Goal: Task Accomplishment & Management: Manage account settings

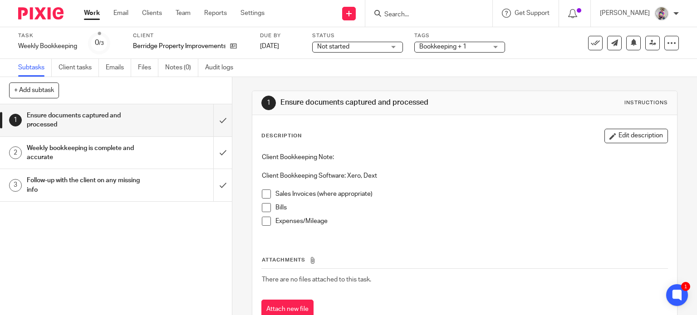
click at [97, 14] on link "Work" at bounding box center [92, 13] width 16 height 9
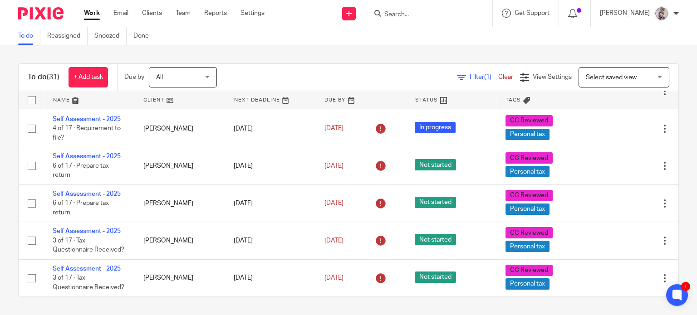
scroll to position [849, 0]
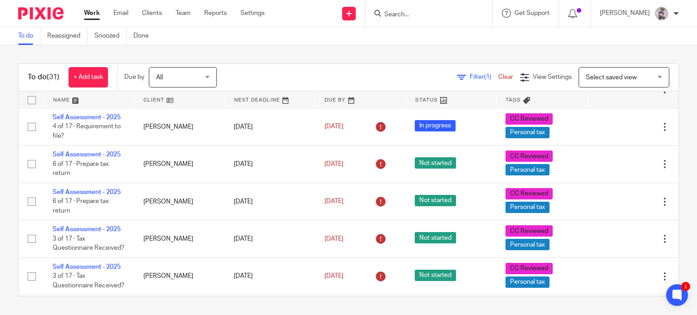
click at [412, 12] on input "Search" at bounding box center [424, 15] width 82 height 8
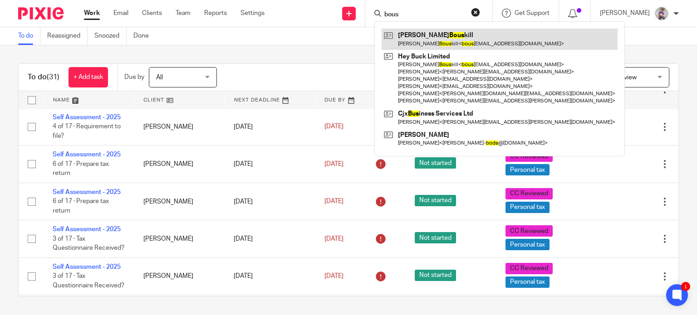
type input "bous"
click at [428, 35] on link at bounding box center [499, 39] width 236 height 21
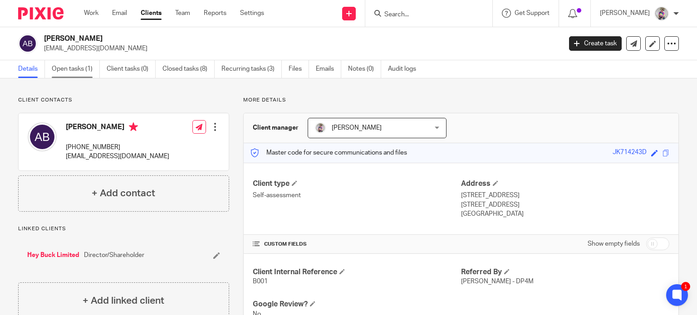
click at [73, 66] on link "Open tasks (1)" at bounding box center [76, 69] width 48 height 18
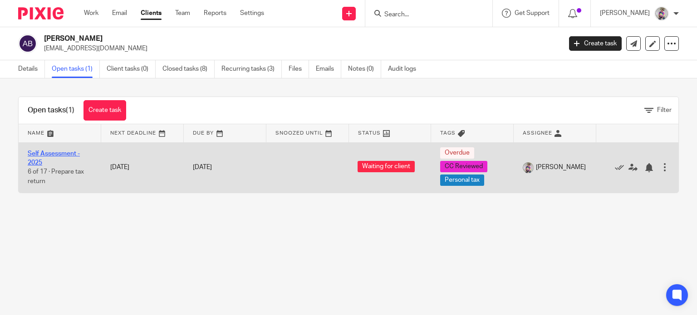
click at [54, 153] on link "Self Assessment - 2025" at bounding box center [54, 158] width 52 height 15
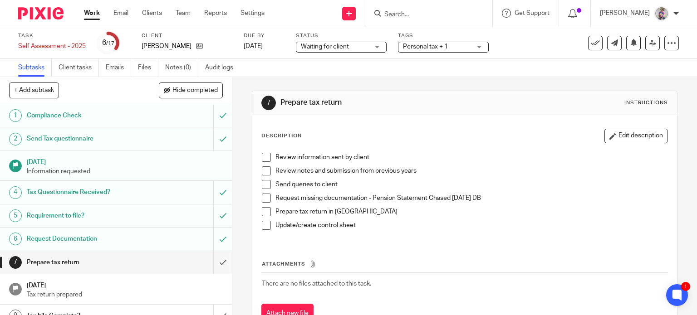
click at [430, 16] on input "Search" at bounding box center [424, 15] width 82 height 8
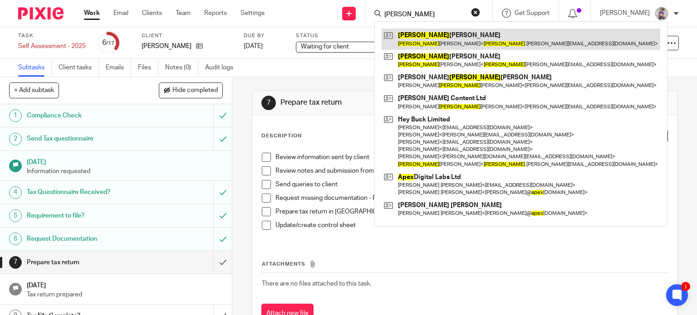
type input "alex"
click at [440, 42] on link at bounding box center [520, 39] width 278 height 21
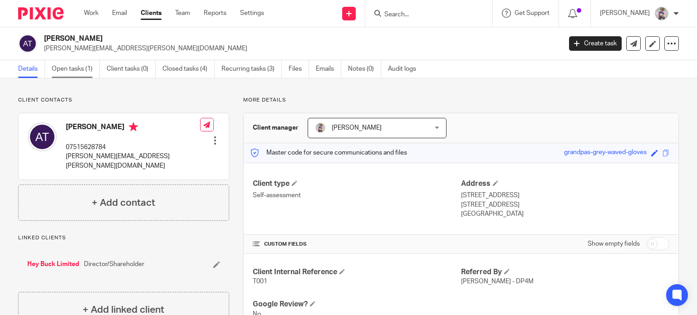
click at [78, 65] on link "Open tasks (1)" at bounding box center [76, 69] width 48 height 18
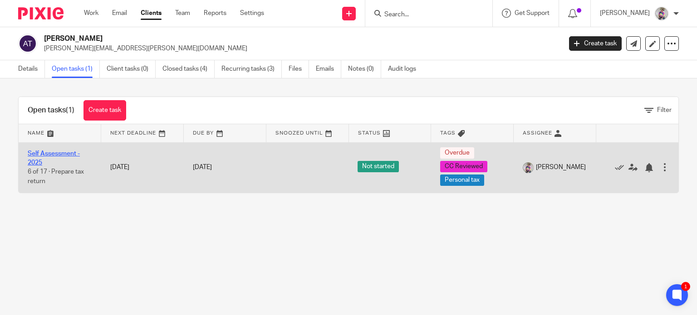
click at [50, 152] on link "Self Assessment - 2025" at bounding box center [54, 158] width 52 height 15
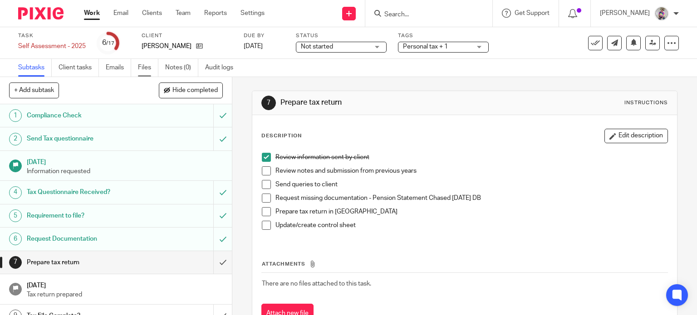
click at [146, 64] on link "Files" at bounding box center [148, 68] width 20 height 18
click at [93, 235] on h1 "Request Documentation" at bounding box center [86, 239] width 118 height 14
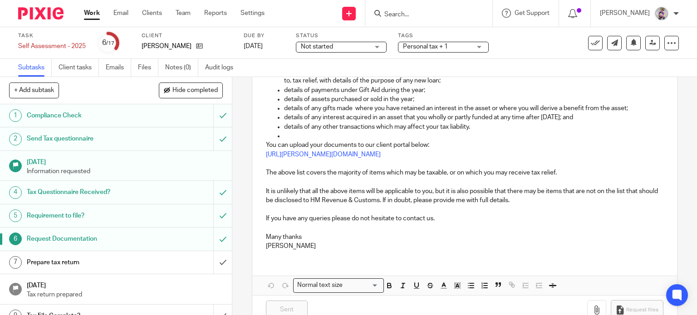
scroll to position [361, 0]
click at [380, 158] on link "[URL][PERSON_NAME][DOMAIN_NAME]" at bounding box center [323, 154] width 115 height 6
click at [143, 68] on link "Files" at bounding box center [148, 68] width 20 height 18
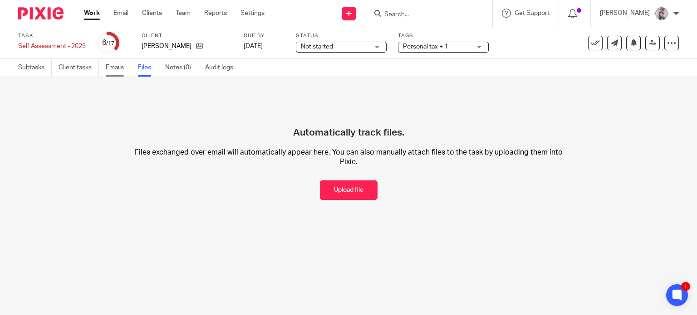
click at [113, 71] on link "Emails" at bounding box center [118, 68] width 25 height 18
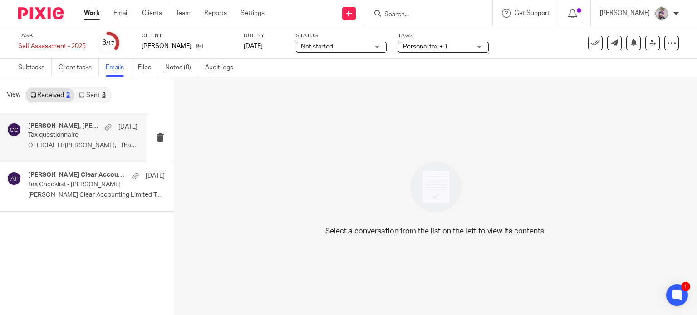
click at [44, 138] on p "Tax questionnaire" at bounding box center [72, 136] width 88 height 8
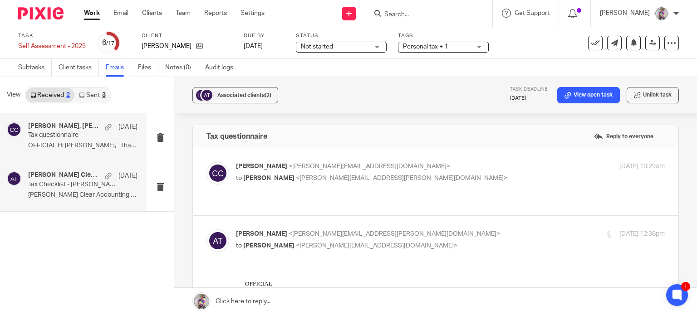
click at [60, 183] on p "Tax Checklist - [PERSON_NAME]" at bounding box center [72, 185] width 88 height 8
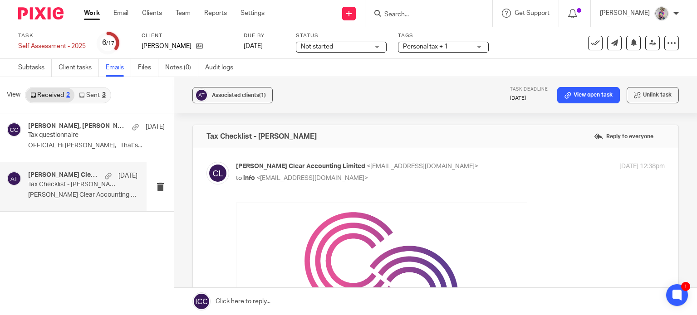
click at [91, 94] on link "Sent 3" at bounding box center [91, 95] width 35 height 15
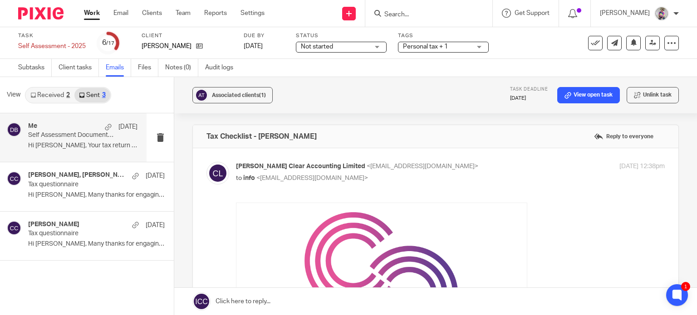
click at [51, 141] on div "Me 6 Aug Self Assessment Documentation Request Hi Alex, Your tax return needs t…" at bounding box center [82, 137] width 109 height 30
